Goal: Task Accomplishment & Management: Manage account settings

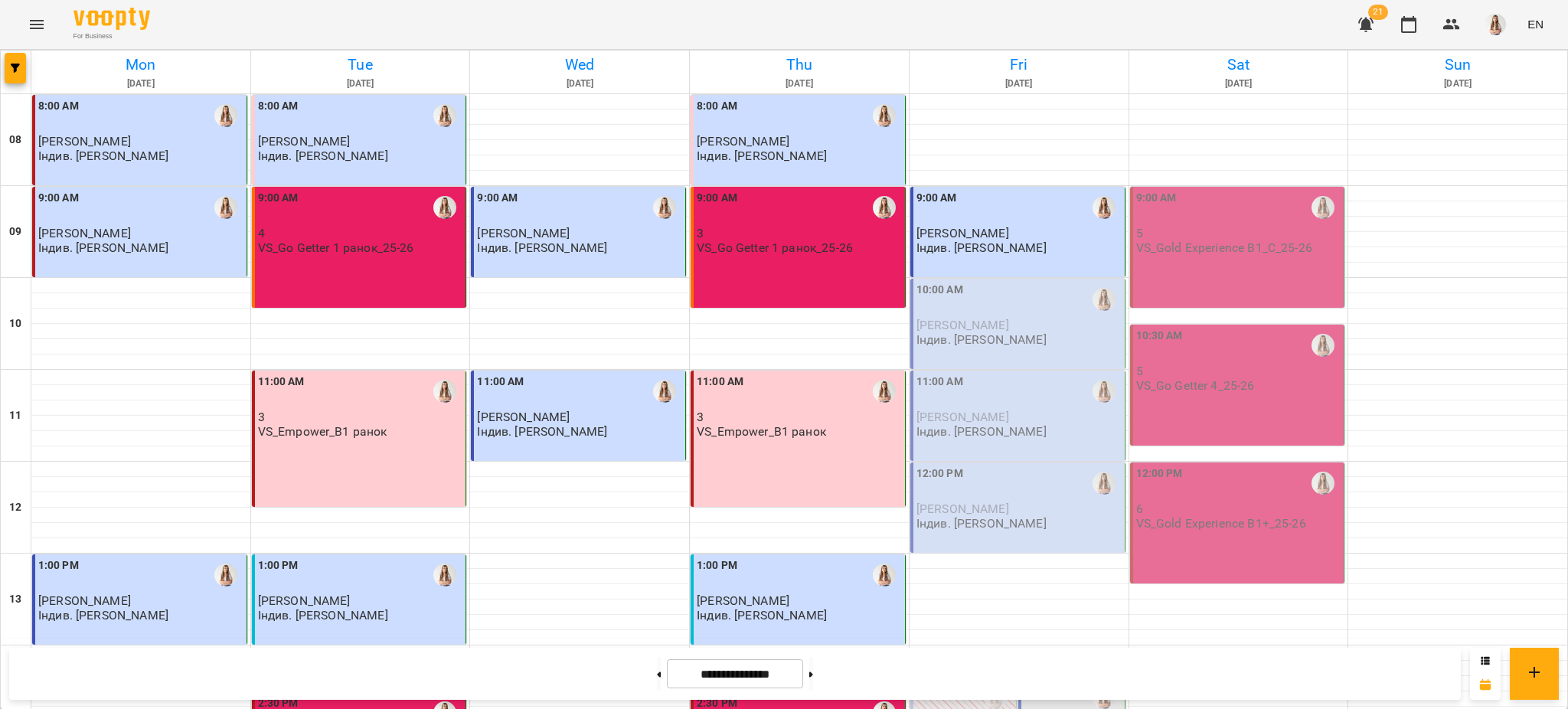
click at [966, 310] on div "10:00 AM" at bounding box center [1019, 299] width 205 height 35
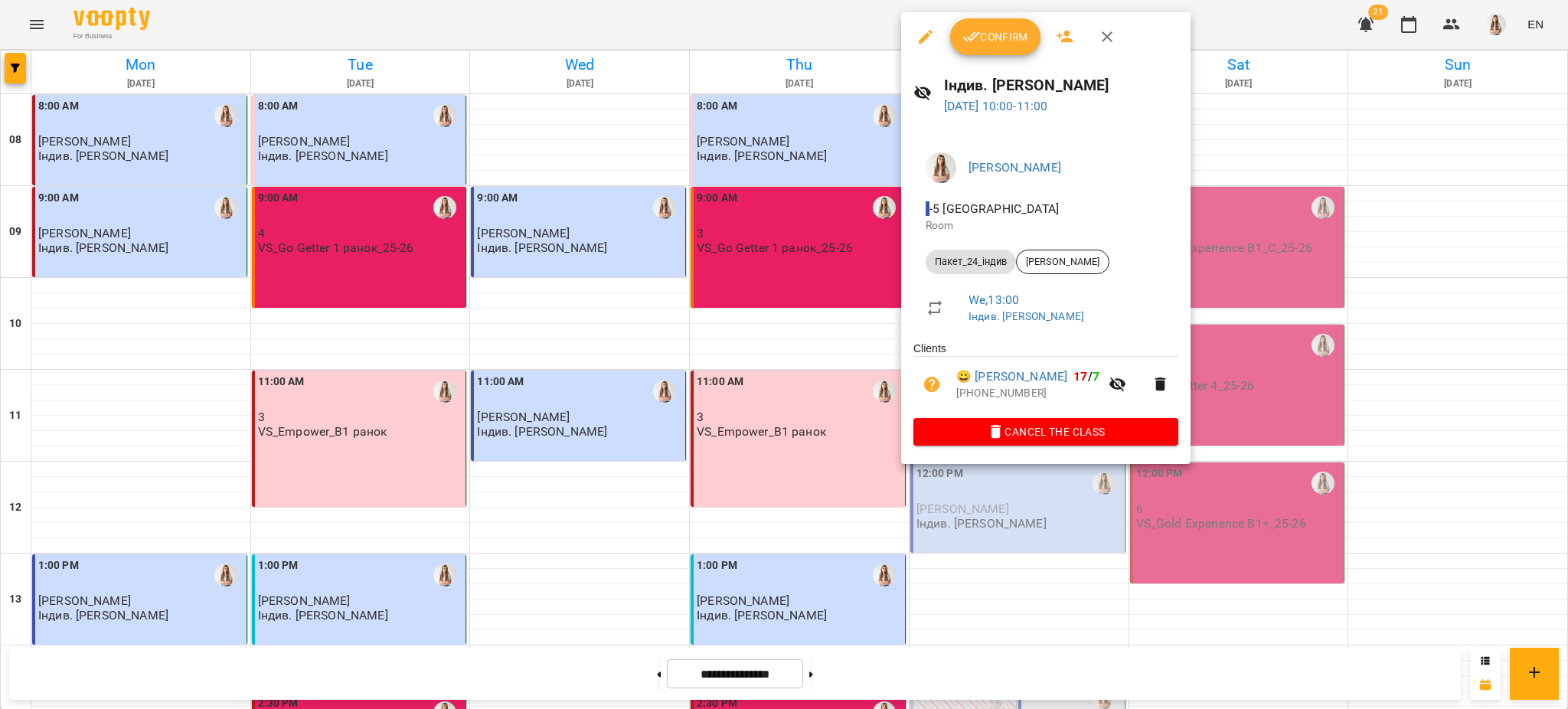
click at [1010, 46] on button "Confirm" at bounding box center [995, 36] width 90 height 37
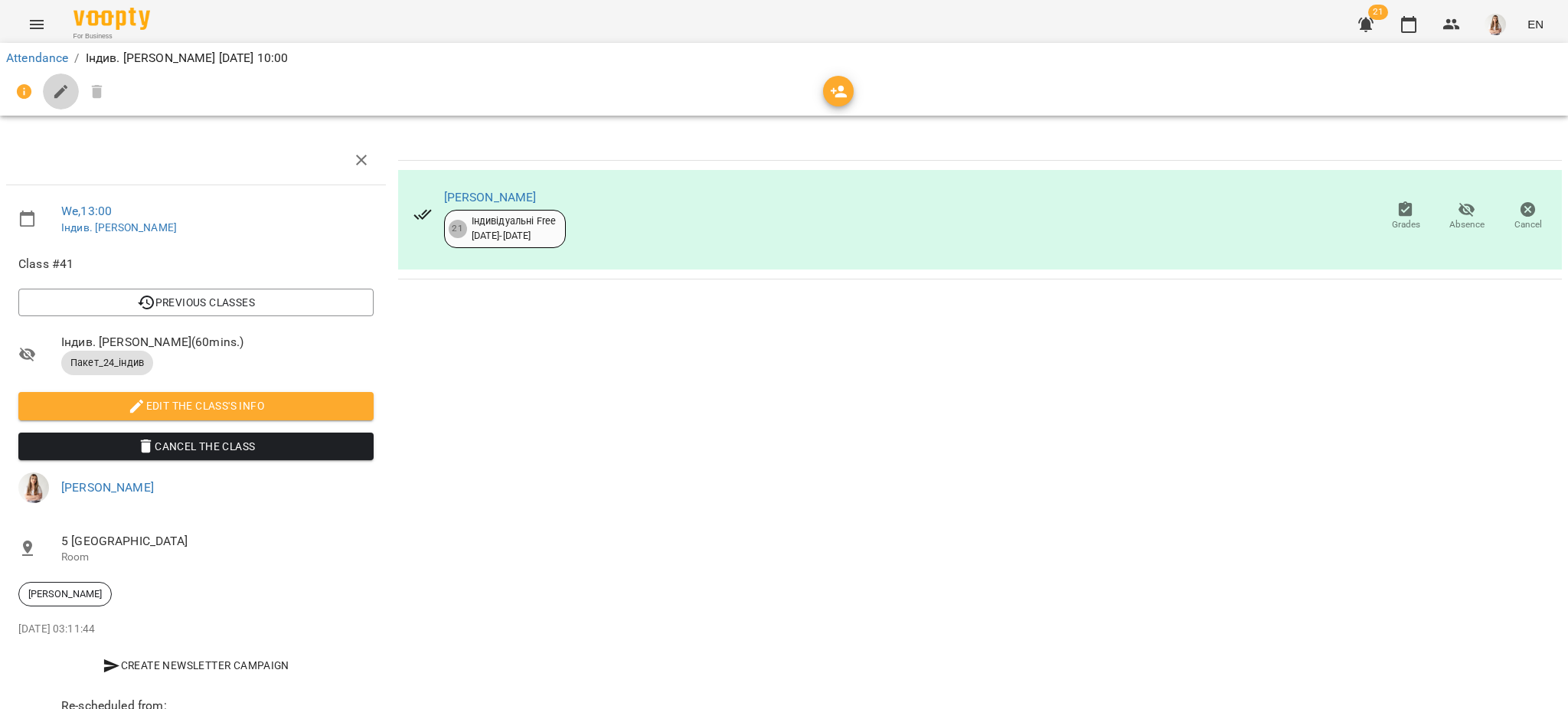
click at [49, 91] on button "button" at bounding box center [61, 92] width 37 height 37
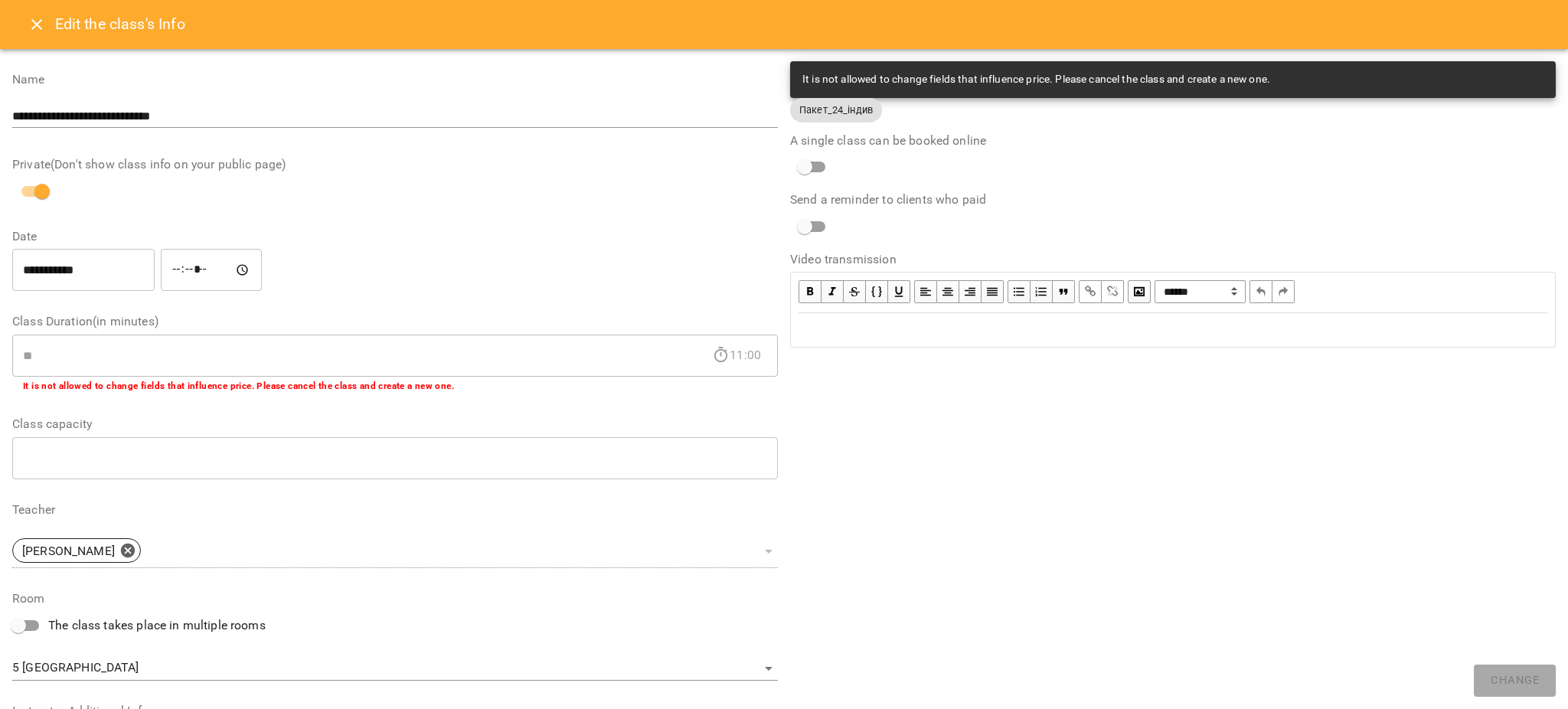
click at [1123, 345] on div "Edit text" at bounding box center [1173, 330] width 763 height 32
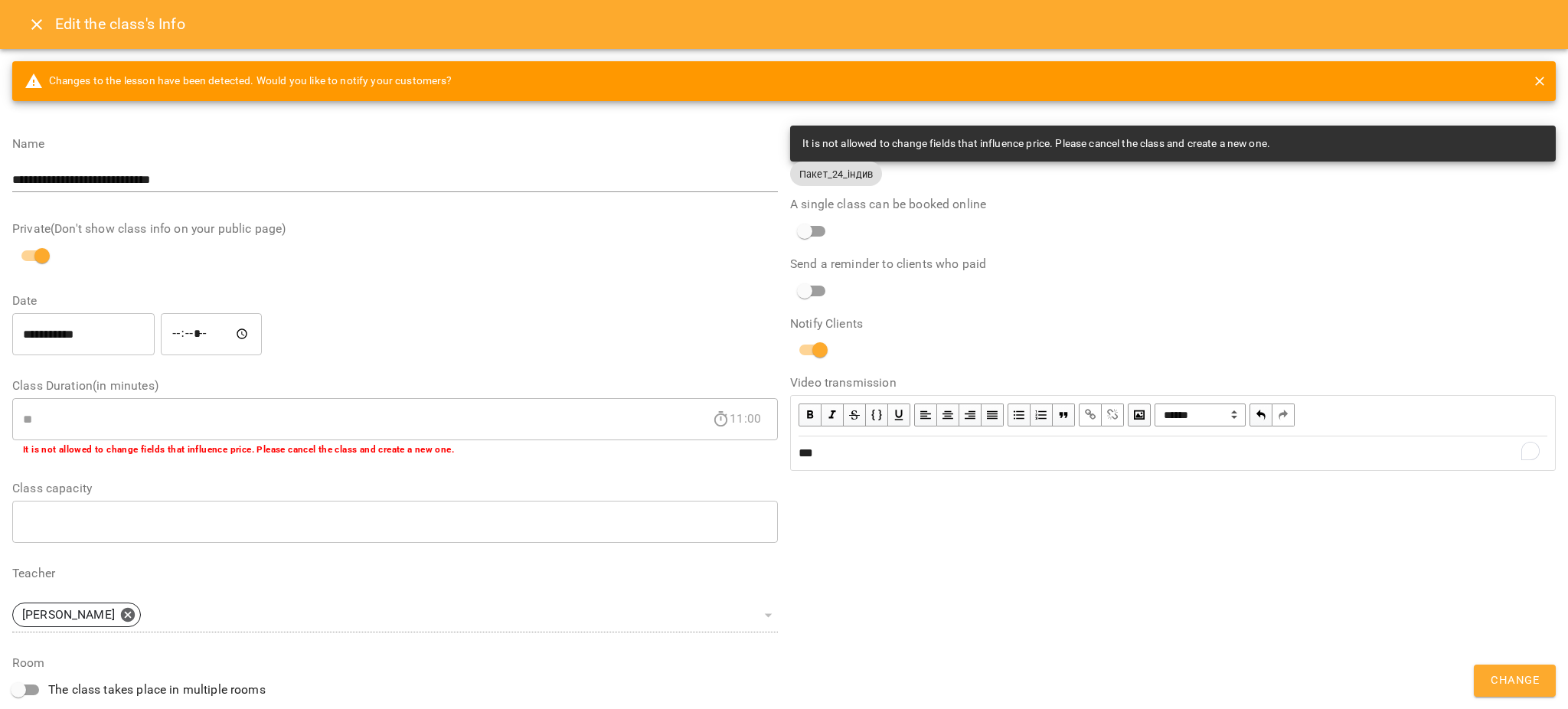
click at [1549, 683] on button "Change" at bounding box center [1515, 681] width 82 height 32
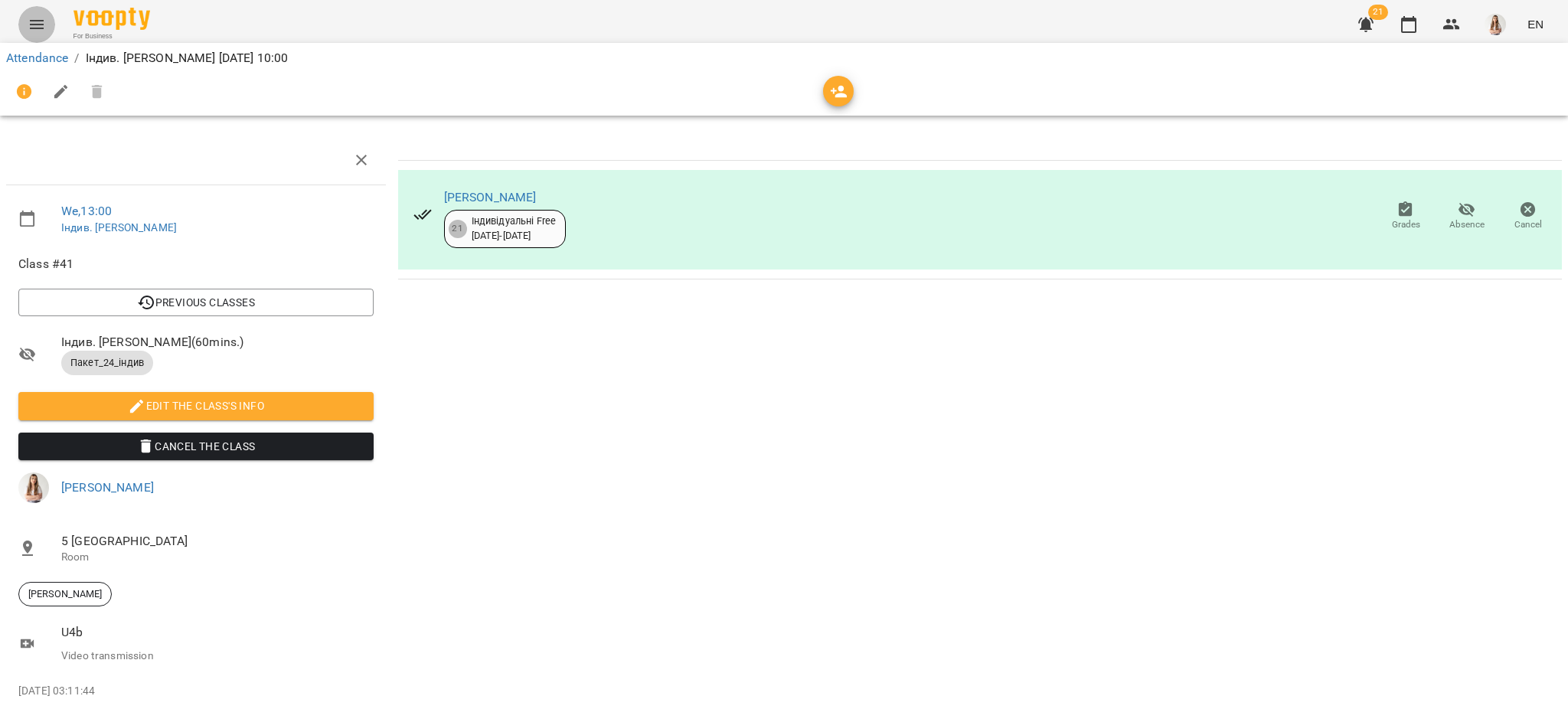
click at [38, 20] on icon "Menu" at bounding box center [37, 25] width 14 height 9
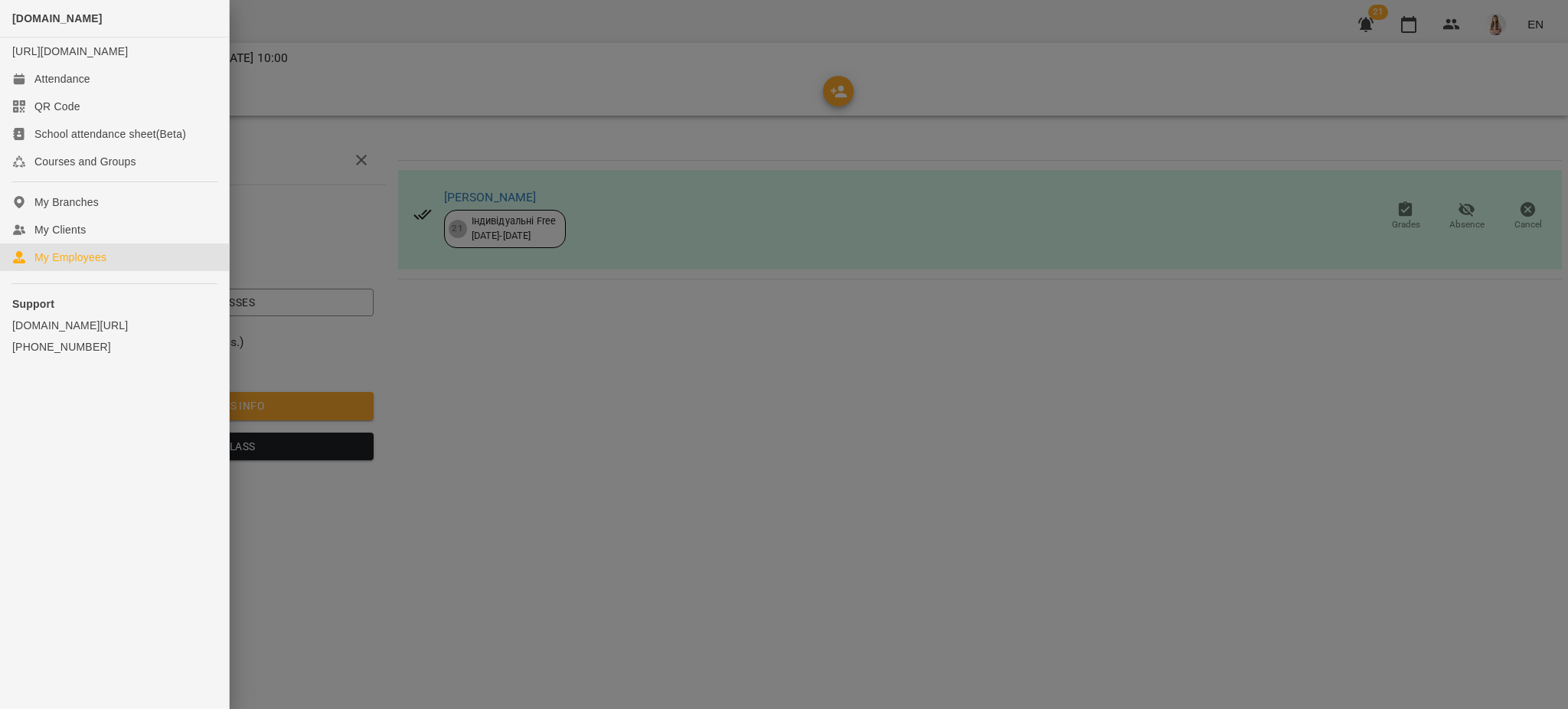
click at [63, 265] on div "My Employees" at bounding box center [70, 257] width 72 height 15
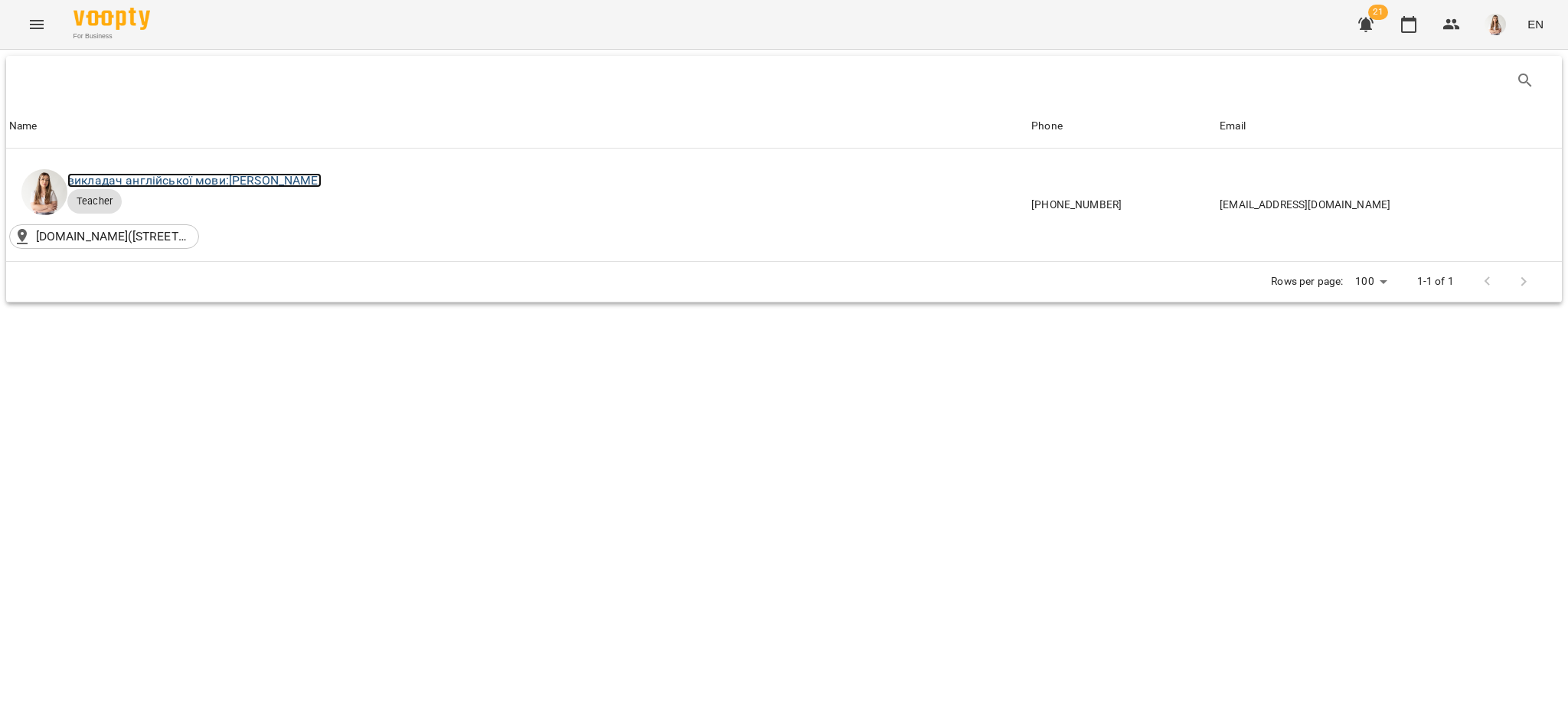
click at [322, 177] on link "викладач англійської мови: [PERSON_NAME]" at bounding box center [194, 180] width 255 height 14
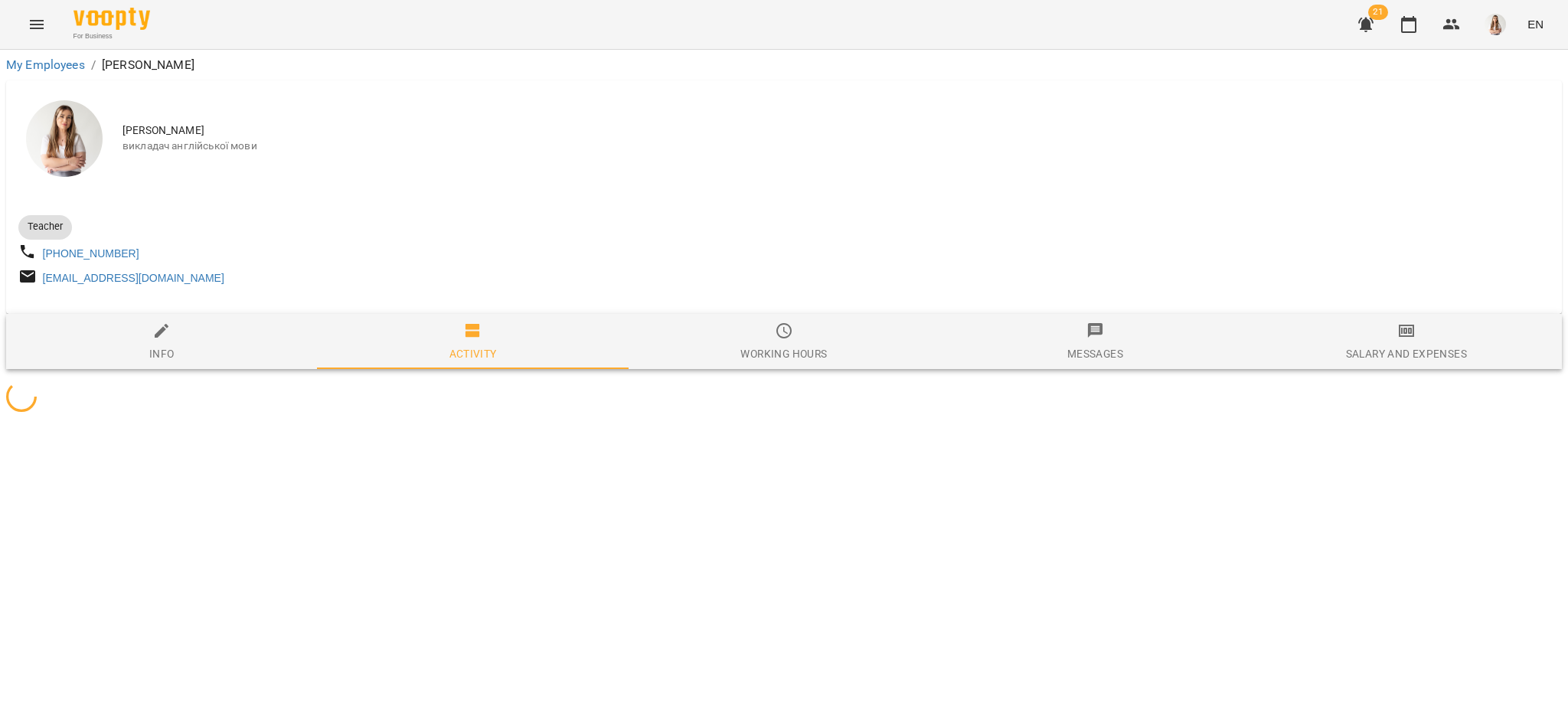
click at [1438, 353] on div "Salary and Expenses" at bounding box center [1407, 353] width 121 height 18
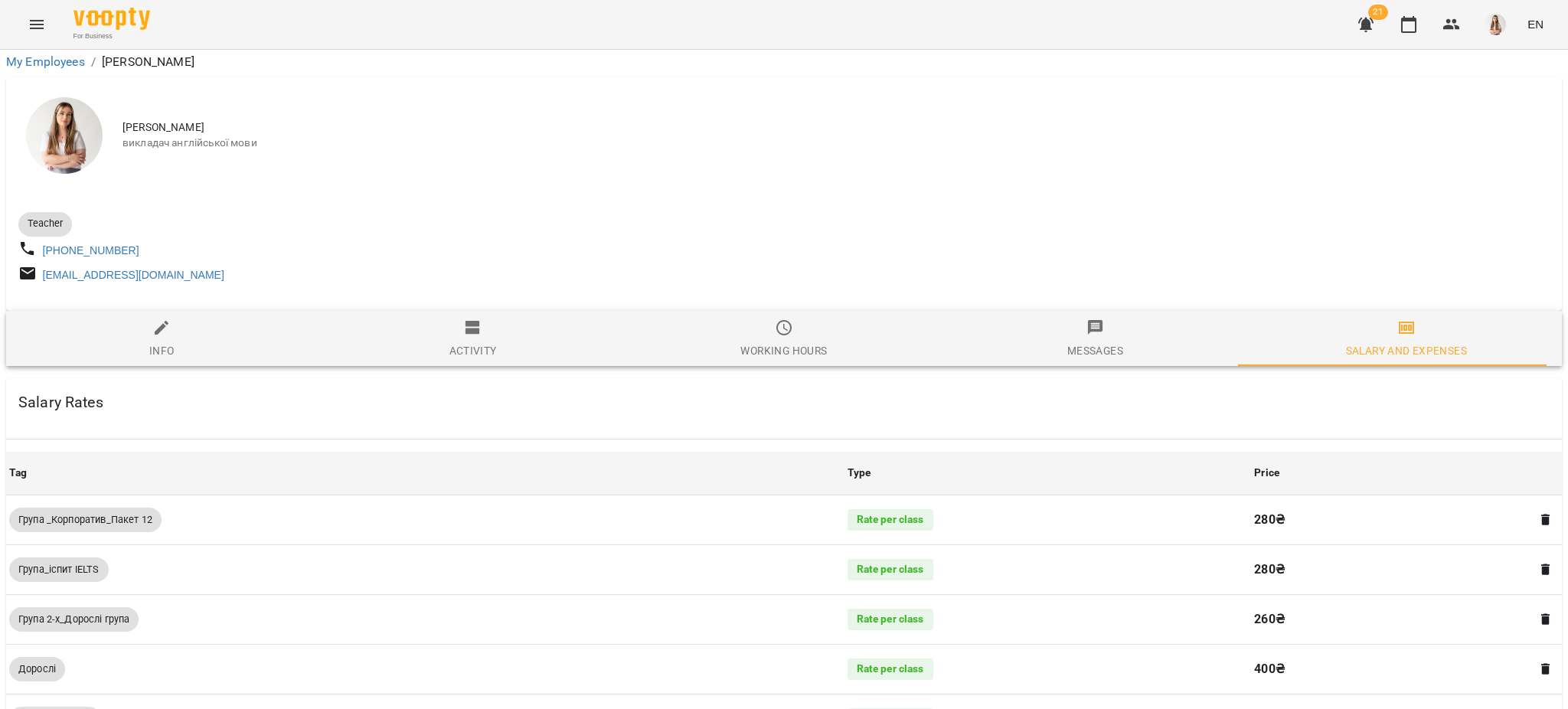
scroll to position [1099, 0]
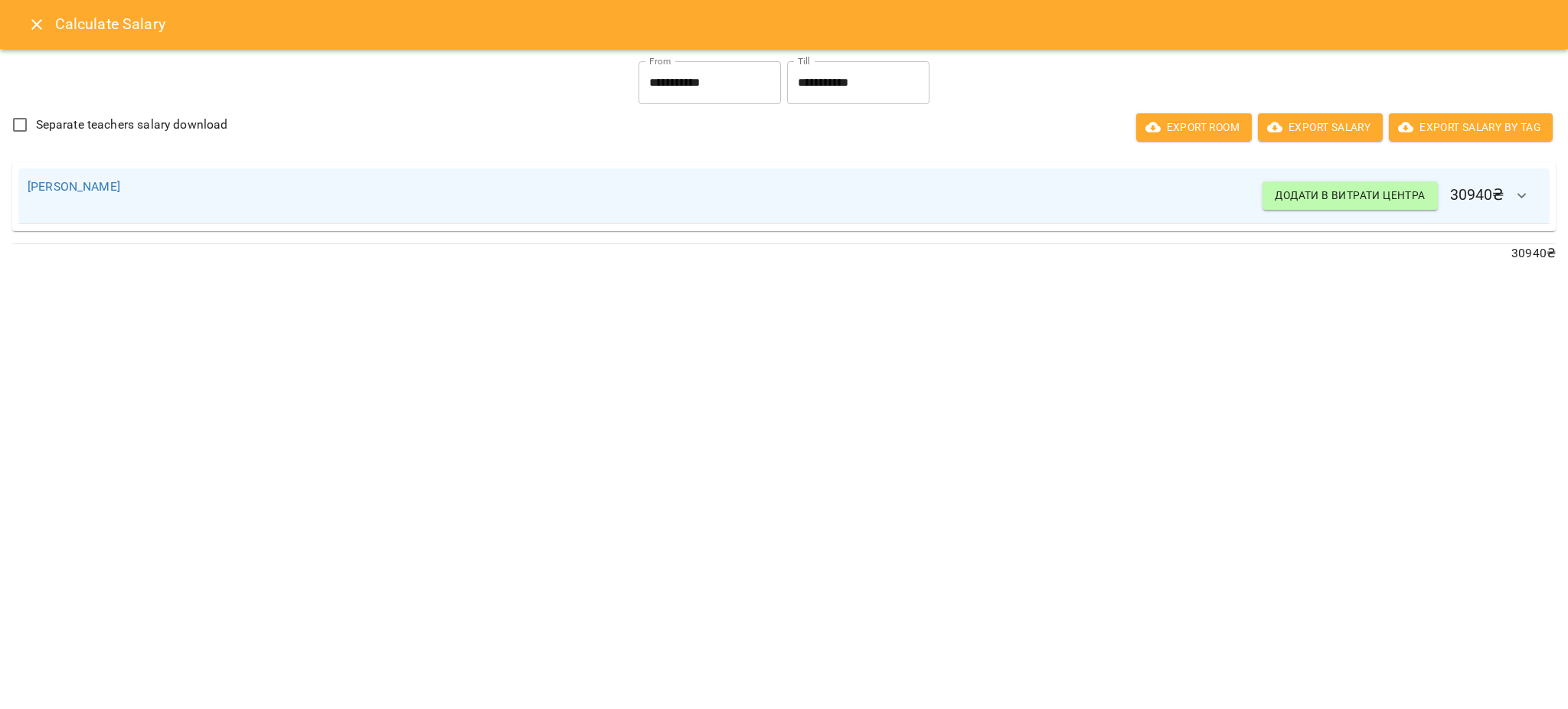
click at [42, 26] on icon "Close" at bounding box center [36, 24] width 18 height 18
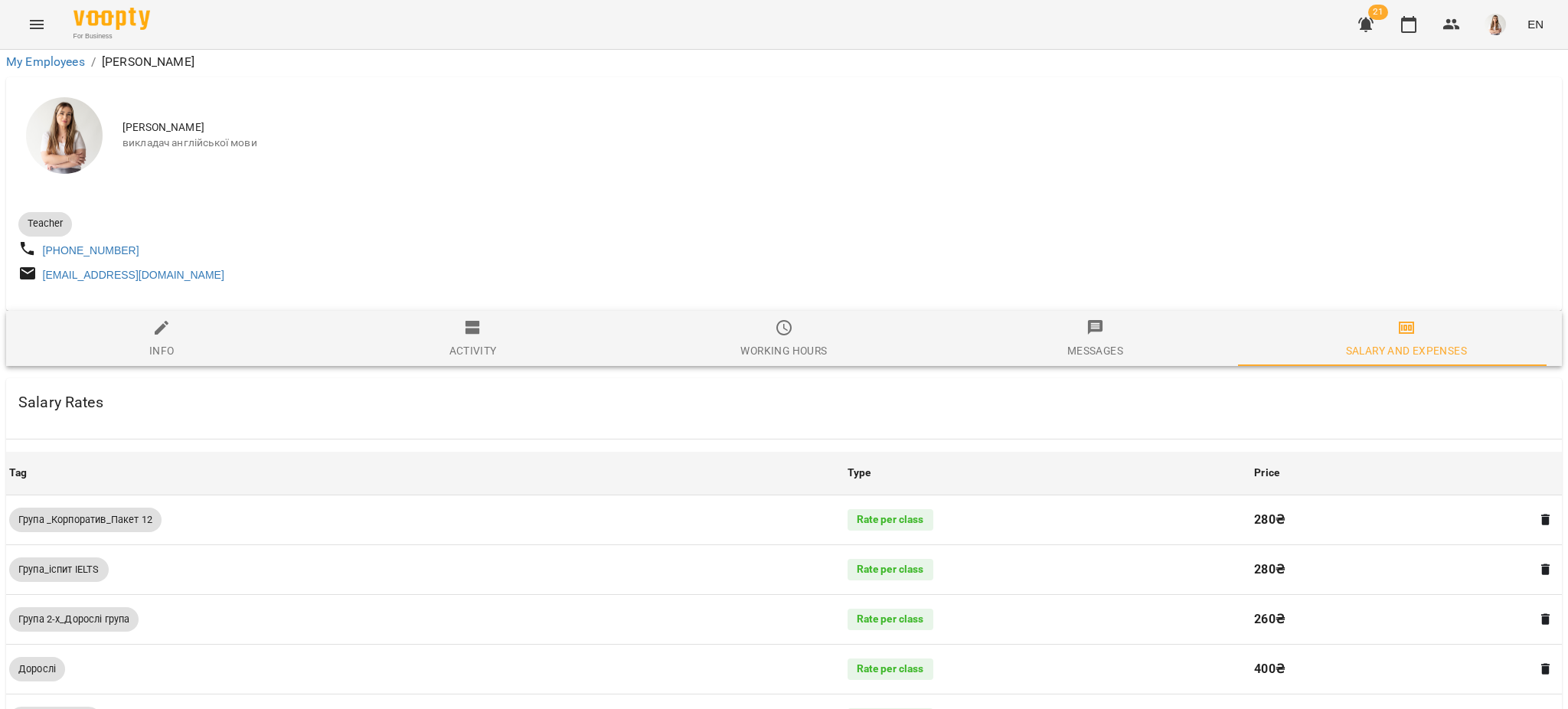
click at [42, 26] on icon "Menu" at bounding box center [36, 24] width 18 height 18
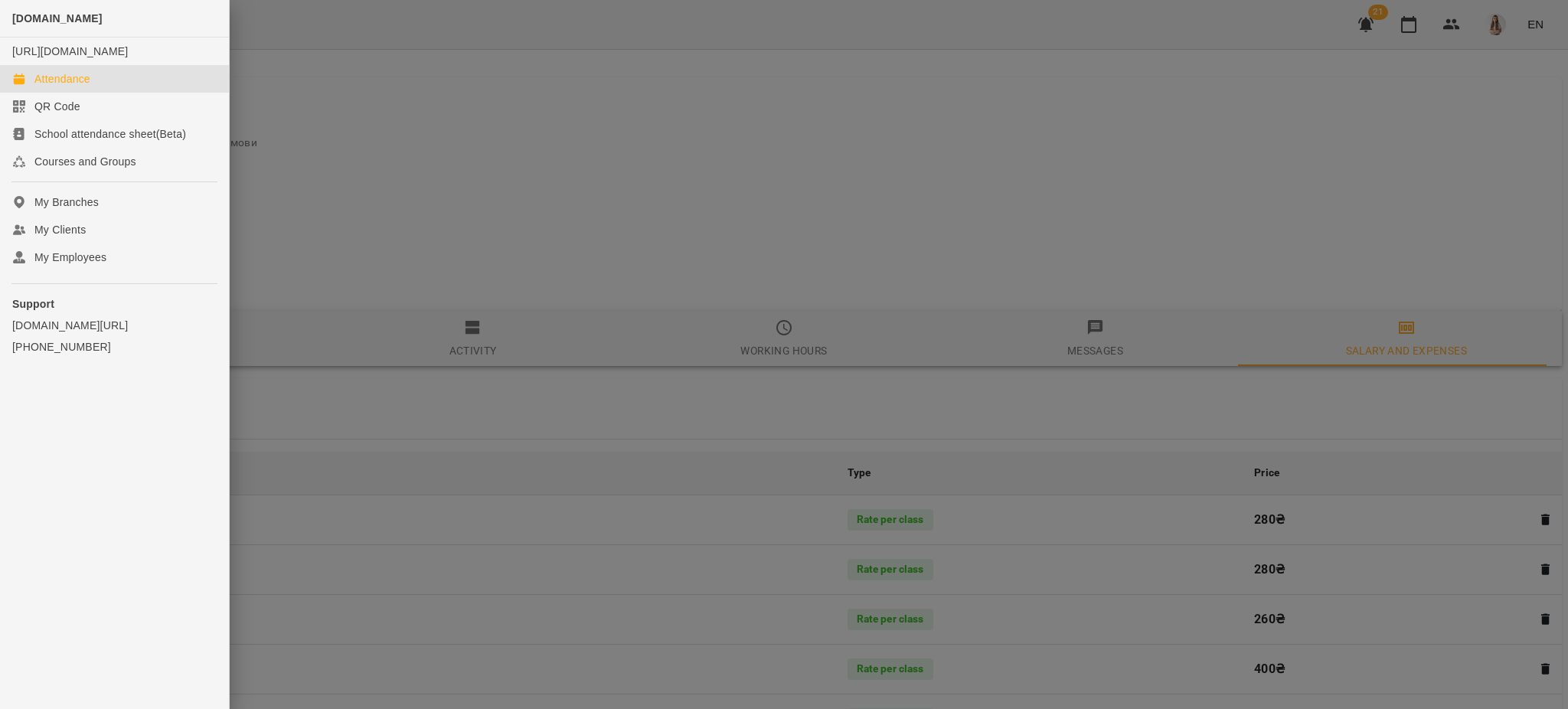
click at [70, 86] on div "Attendance" at bounding box center [62, 79] width 56 height 15
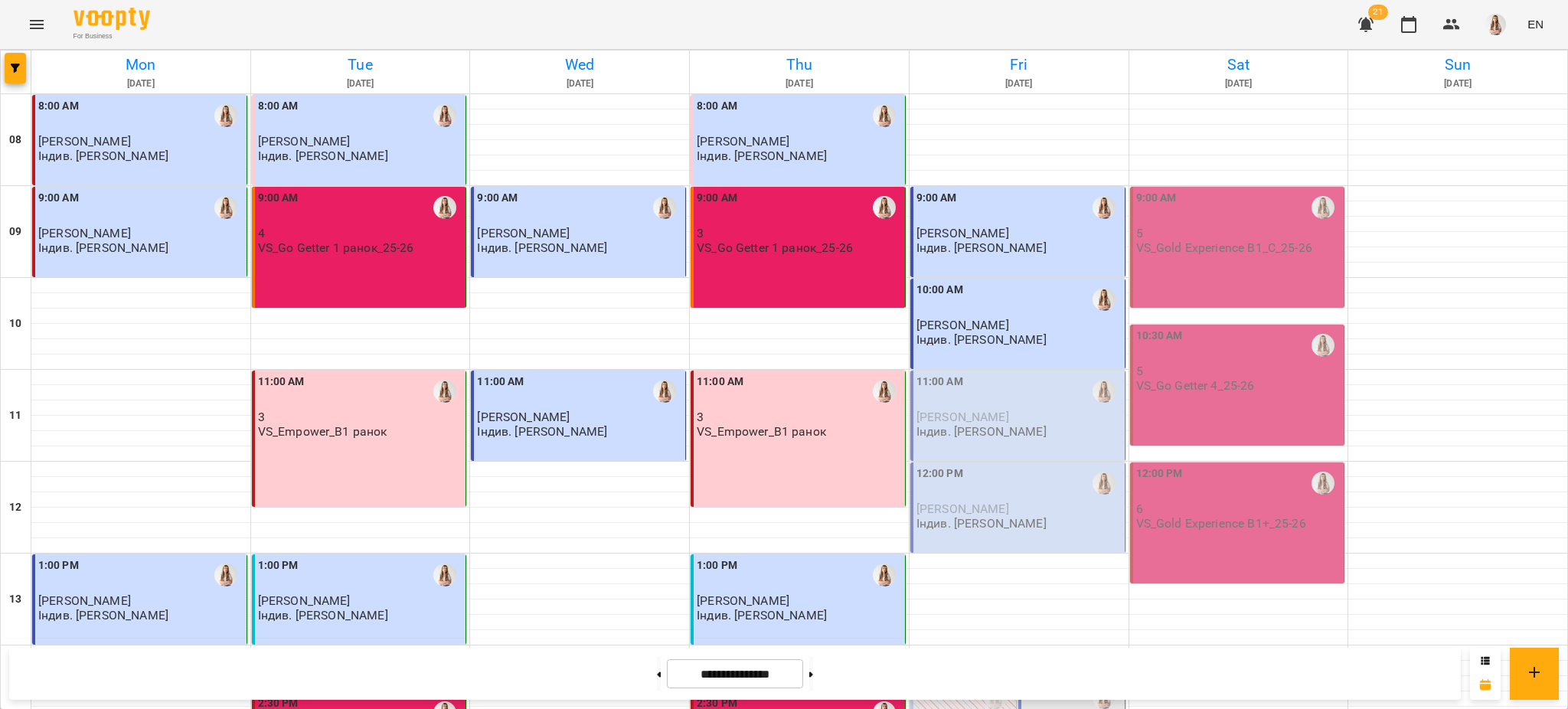
scroll to position [647, 0]
click at [813, 671] on button at bounding box center [811, 674] width 4 height 34
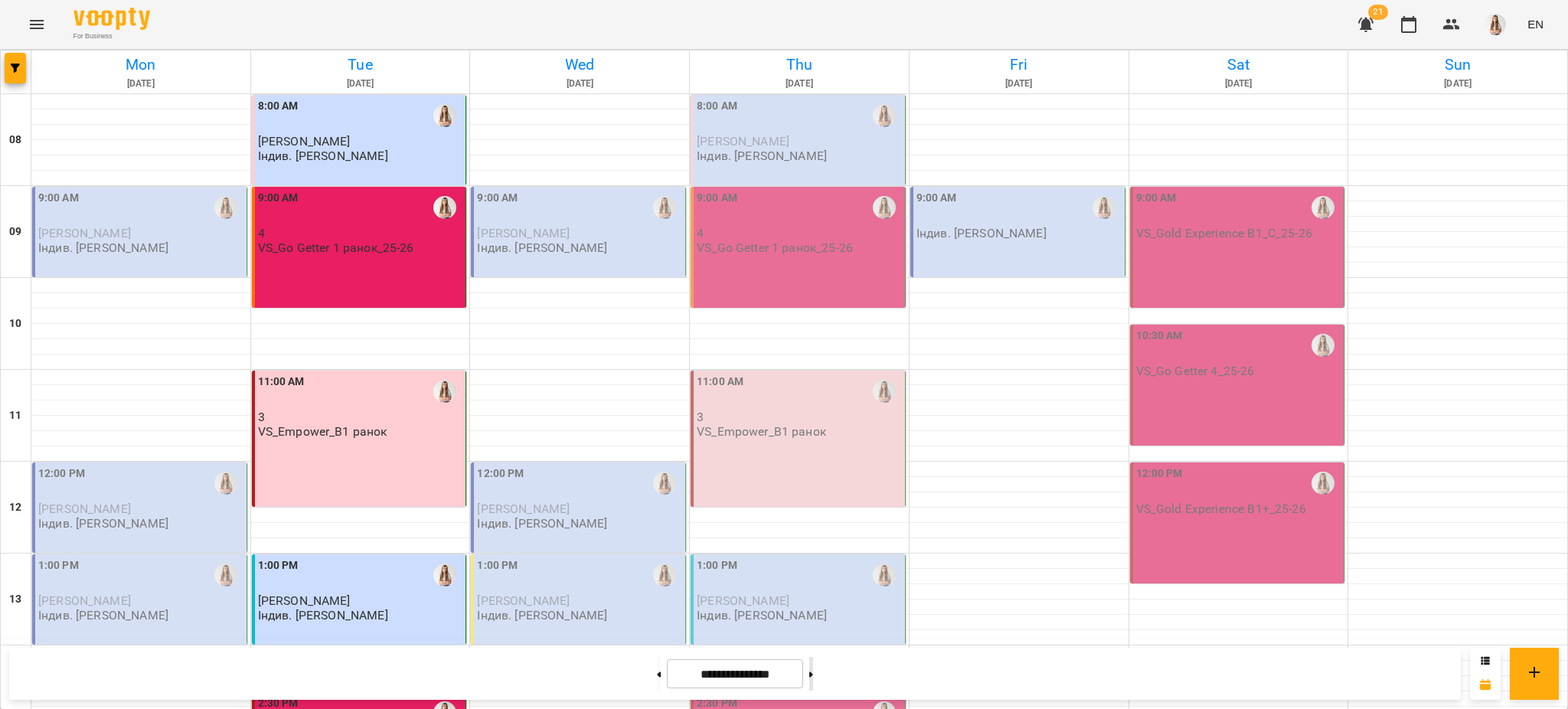
click at [813, 670] on button at bounding box center [811, 674] width 4 height 34
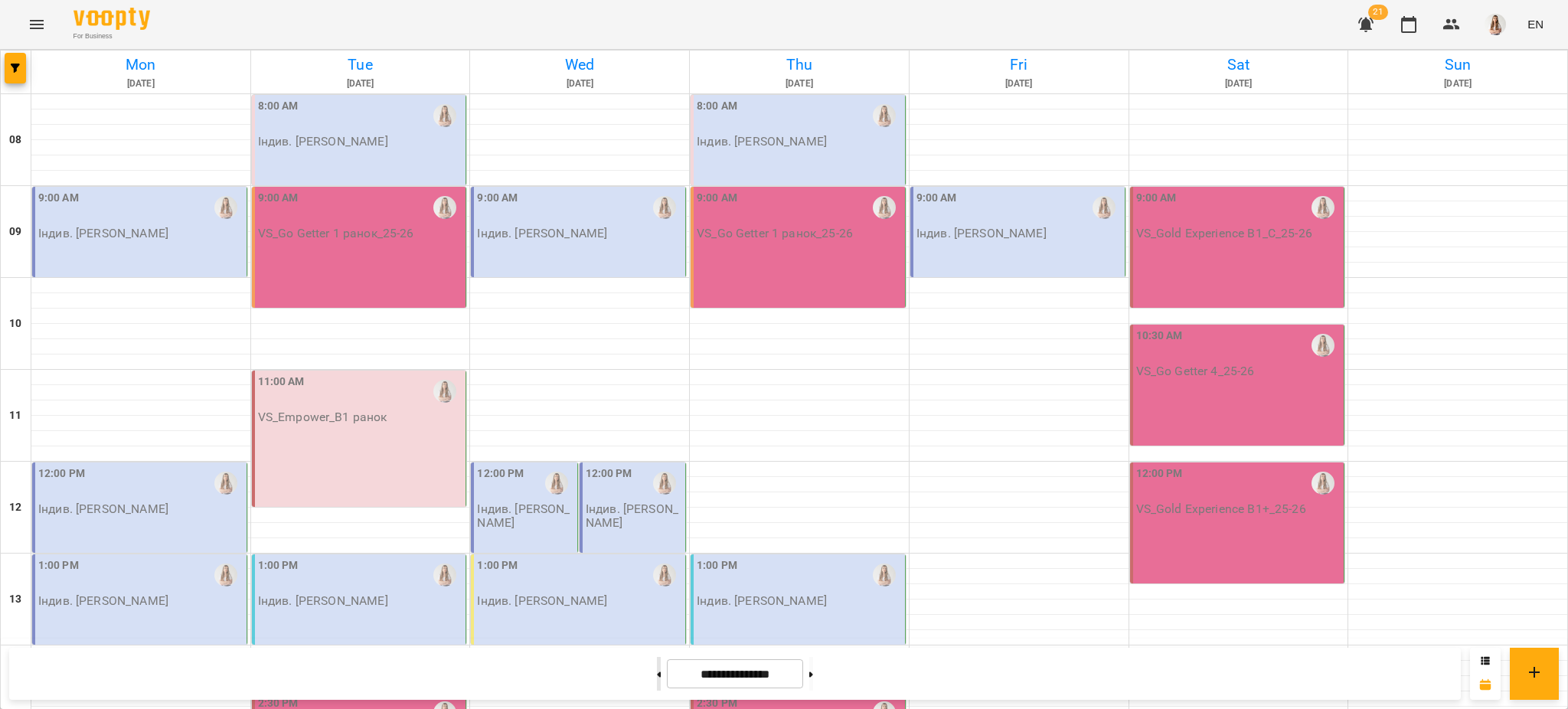
click at [657, 669] on button at bounding box center [659, 674] width 4 height 34
type input "**********"
